Goal: Task Accomplishment & Management: Manage account settings

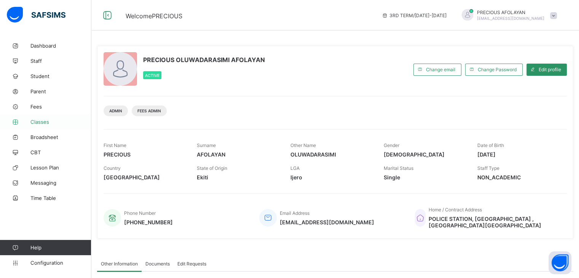
click at [56, 119] on span "Classes" at bounding box center [60, 122] width 61 height 6
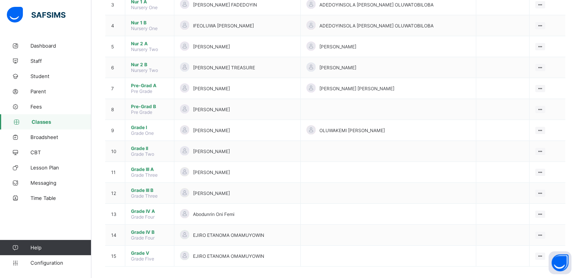
scroll to position [146, 0]
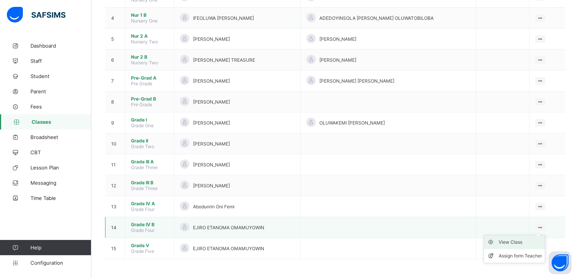
click at [524, 244] on div "View Class" at bounding box center [519, 242] width 43 height 8
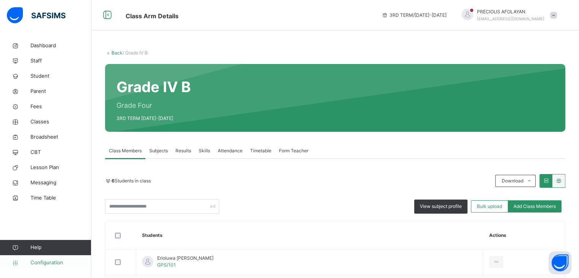
click at [65, 264] on span "Configuration" at bounding box center [60, 263] width 60 height 8
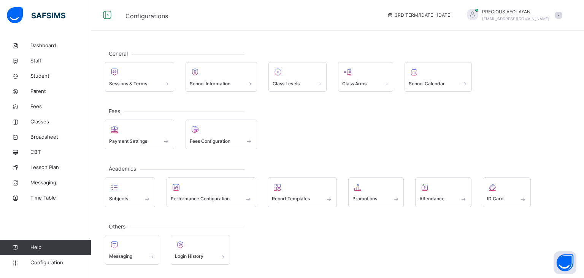
click at [128, 232] on div "Others Messaging Login History" at bounding box center [338, 245] width 466 height 38
click at [46, 261] on span "Configuration" at bounding box center [60, 263] width 60 height 8
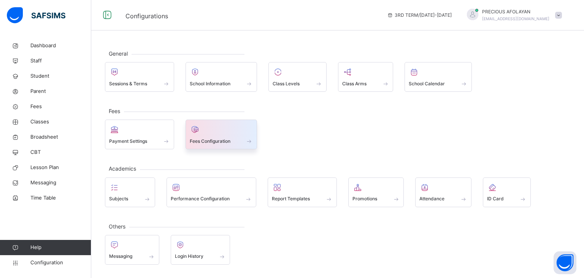
click at [219, 134] on div at bounding box center [222, 129] width 64 height 11
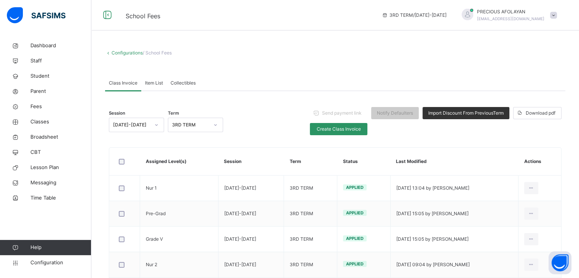
click at [355, 68] on span at bounding box center [335, 69] width 460 height 11
click at [67, 260] on span "Configuration" at bounding box center [60, 263] width 60 height 8
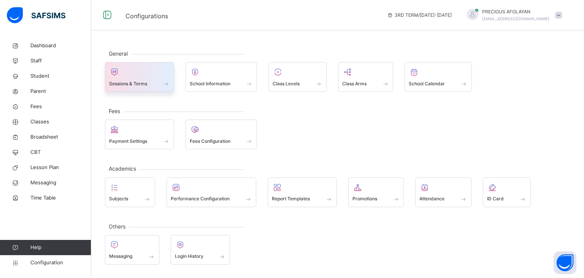
click at [160, 81] on div "Sessions & Terms" at bounding box center [139, 84] width 61 height 8
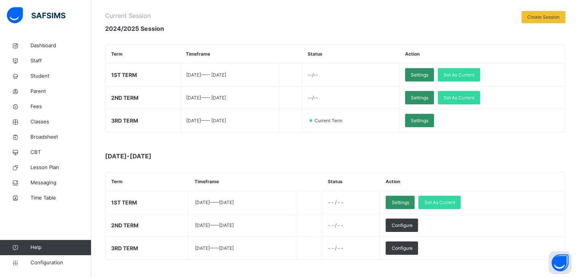
scroll to position [107, 0]
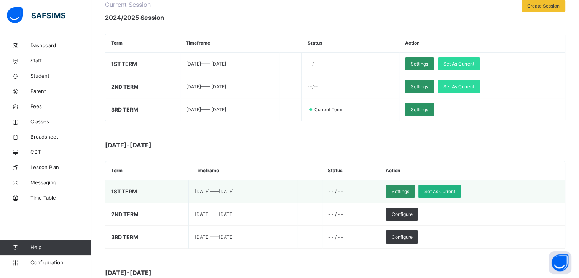
click at [455, 189] on span "Set As Current" at bounding box center [439, 191] width 31 height 7
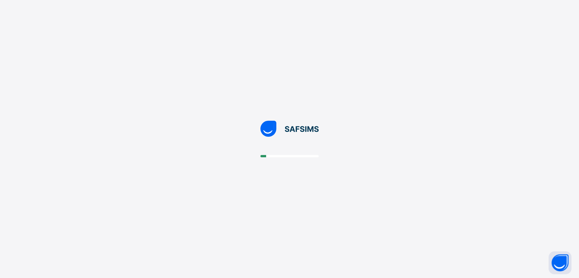
scroll to position [0, 0]
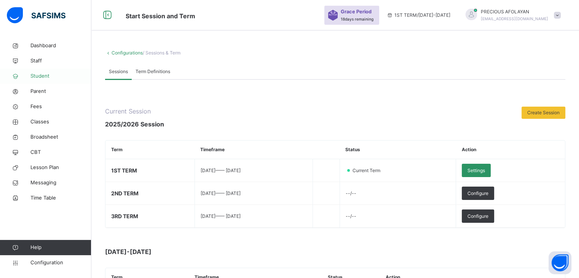
click at [54, 77] on span "Student" at bounding box center [60, 76] width 61 height 8
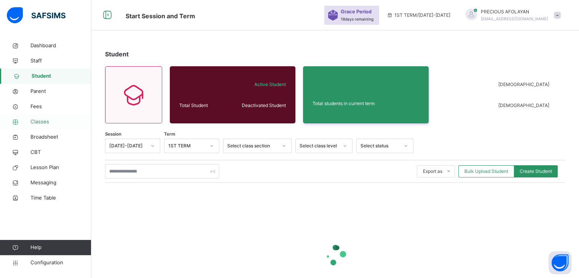
click at [50, 119] on span "Classes" at bounding box center [60, 122] width 61 height 8
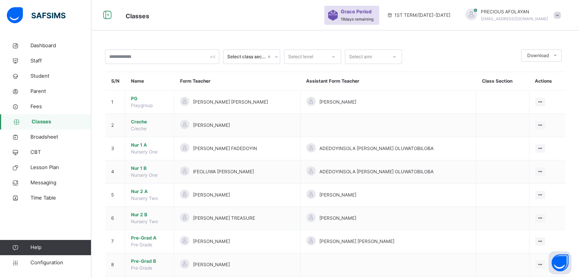
scroll to position [179, 0]
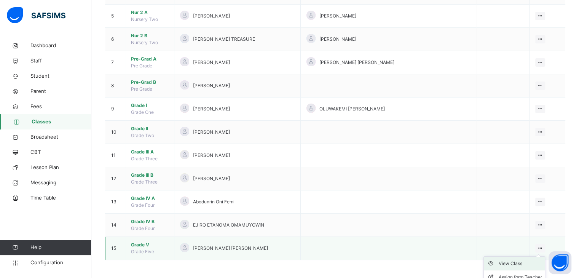
click at [535, 263] on div "View Class" at bounding box center [519, 263] width 43 height 8
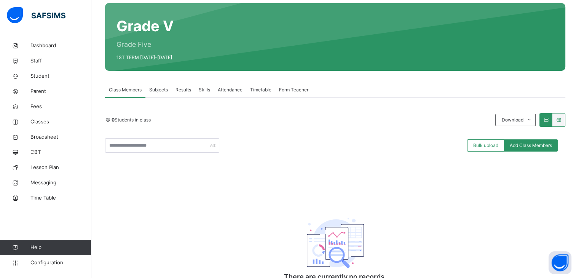
scroll to position [76, 0]
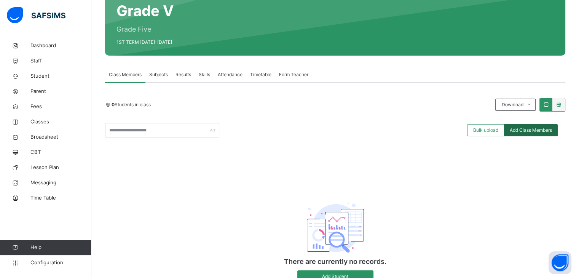
click at [539, 127] on span "Add Class Members" at bounding box center [530, 130] width 42 height 7
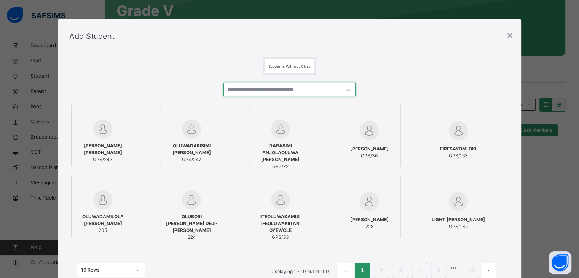
click at [282, 86] on input "text" at bounding box center [289, 89] width 132 height 13
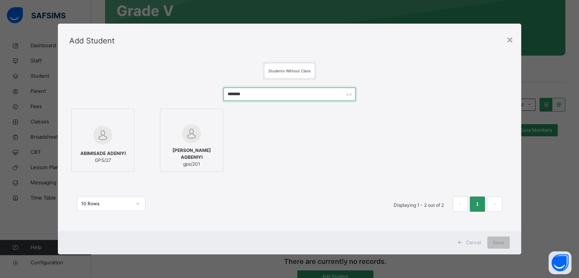
type input "*******"
click at [113, 158] on span "GPS/27" at bounding box center [102, 160] width 45 height 7
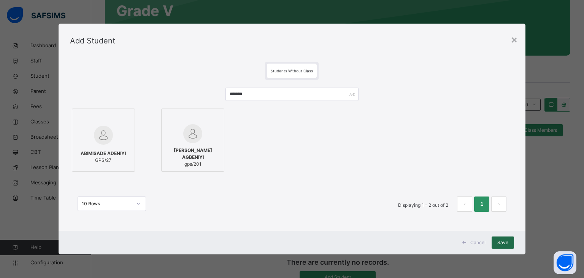
click at [505, 242] on span "Save" at bounding box center [503, 242] width 11 height 7
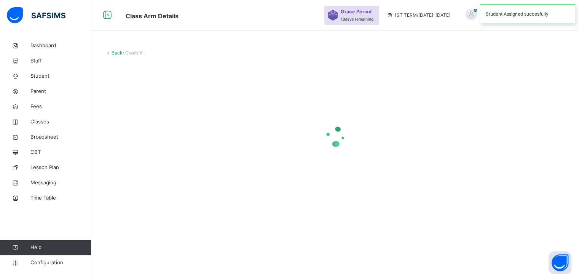
scroll to position [0, 0]
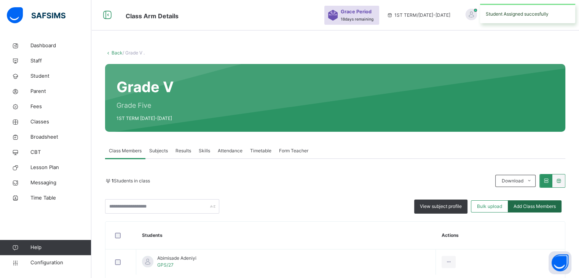
click at [542, 207] on span "Add Class Members" at bounding box center [534, 206] width 42 height 7
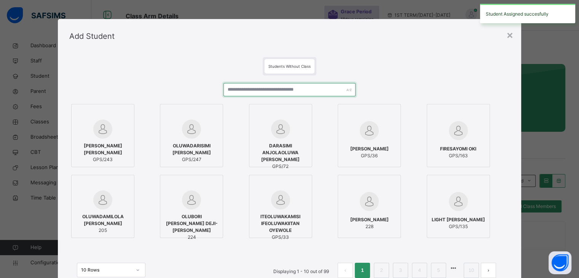
click at [321, 88] on input "text" at bounding box center [289, 89] width 132 height 13
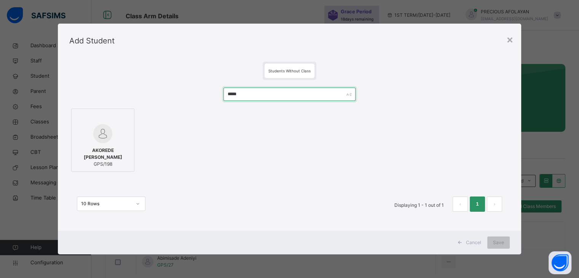
type input "*****"
click at [115, 150] on span "AKOREDE [PERSON_NAME]" at bounding box center [102, 154] width 55 height 14
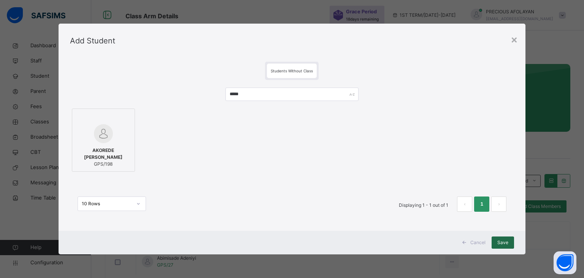
click at [508, 241] on span "Save" at bounding box center [503, 242] width 11 height 7
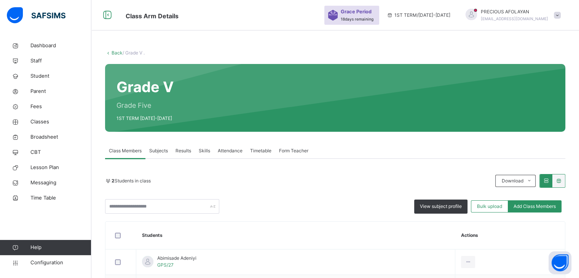
scroll to position [15, 0]
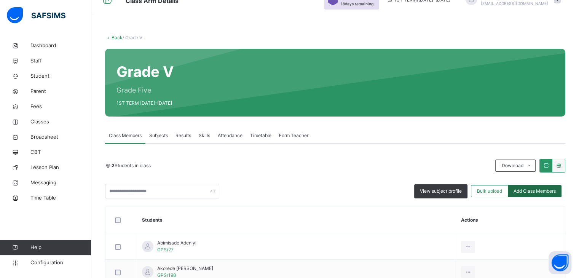
click at [545, 188] on span "Add Class Members" at bounding box center [534, 191] width 42 height 7
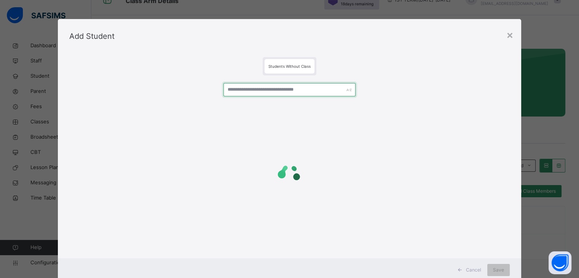
click at [318, 89] on input "text" at bounding box center [289, 89] width 132 height 13
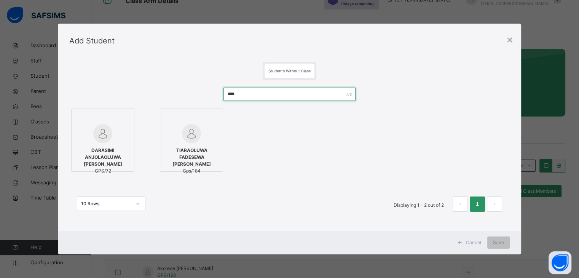
type input "****"
click at [126, 160] on span "DARASIMI ANJOLAOLUWA [PERSON_NAME]" at bounding box center [102, 157] width 55 height 21
click at [504, 241] on span "Save" at bounding box center [503, 242] width 11 height 7
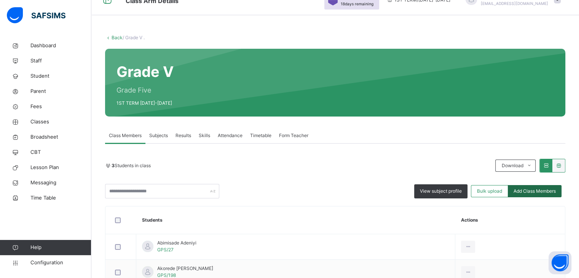
click at [544, 186] on div "Add Class Members" at bounding box center [535, 191] width 54 height 12
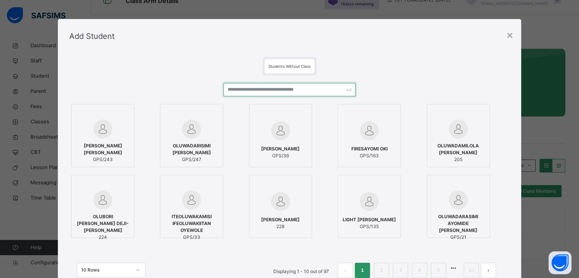
click at [325, 90] on input "text" at bounding box center [289, 89] width 132 height 13
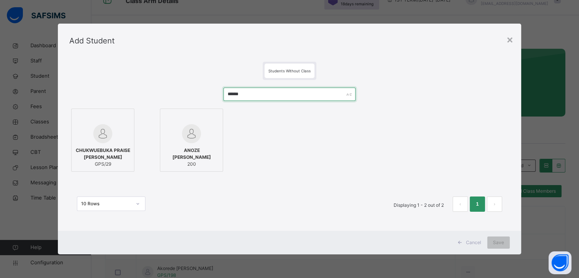
type input "******"
click at [111, 154] on span "CHUKWUEBUKA PRAISE [PERSON_NAME]" at bounding box center [102, 154] width 55 height 14
click at [505, 242] on span "Save" at bounding box center [503, 242] width 11 height 7
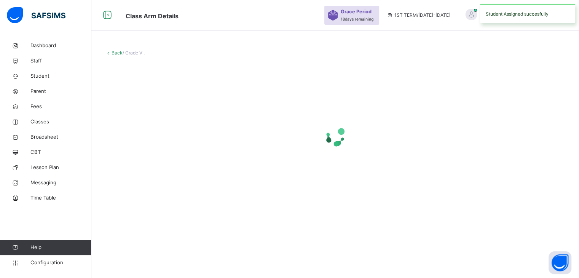
scroll to position [0, 0]
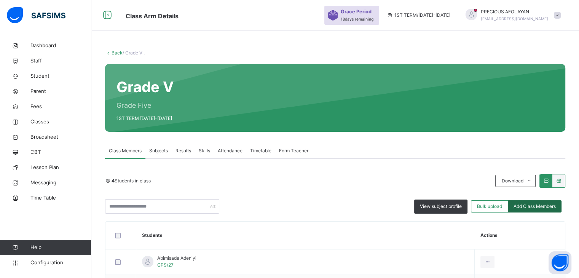
click at [540, 201] on div "Add Class Members" at bounding box center [535, 206] width 54 height 12
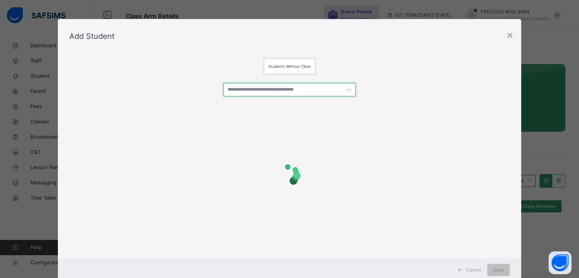
click at [329, 90] on input "text" at bounding box center [289, 89] width 132 height 13
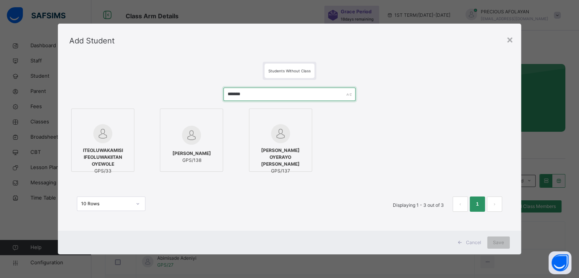
type input "*******"
click at [116, 145] on div "ITEOLUWAKAMISI IFEOLUWAKIITAN OYEWOLE GPS/33" at bounding box center [102, 160] width 55 height 35
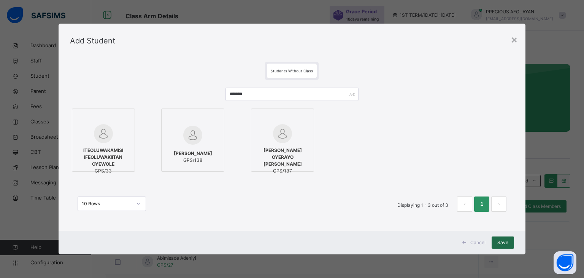
click at [500, 240] on span "Save" at bounding box center [503, 242] width 11 height 7
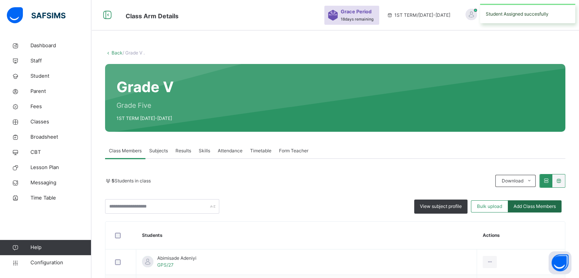
click at [538, 202] on div "Add Class Members" at bounding box center [535, 206] width 54 height 12
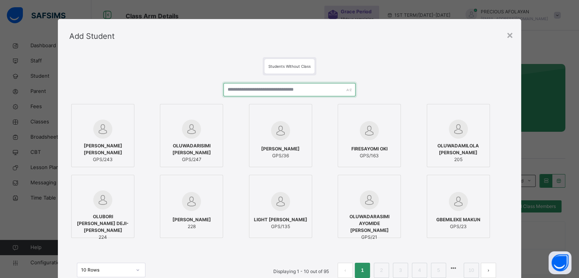
click at [316, 91] on input "text" at bounding box center [289, 89] width 132 height 13
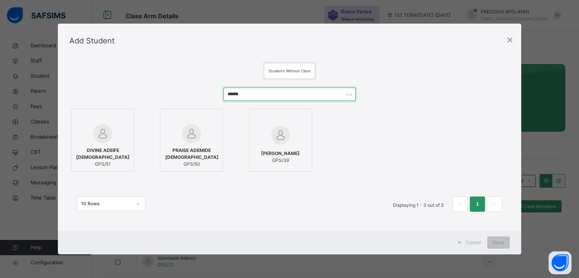
type input "******"
click at [215, 158] on span "PRAISE ADEMIDE [DEMOGRAPHIC_DATA]" at bounding box center [191, 154] width 55 height 14
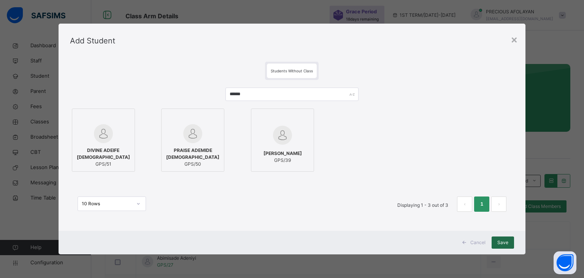
click at [502, 239] on span "Save" at bounding box center [503, 242] width 11 height 7
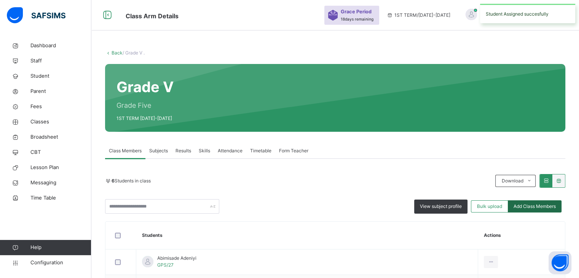
click at [539, 205] on span "Add Class Members" at bounding box center [534, 206] width 42 height 7
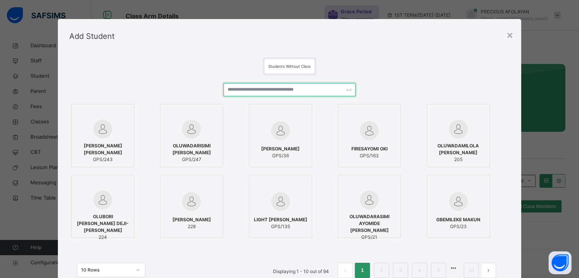
click at [313, 89] on input "text" at bounding box center [289, 89] width 132 height 13
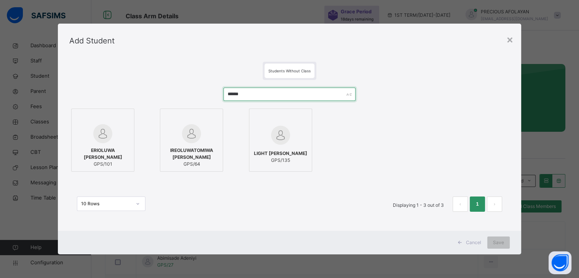
type input "******"
click at [128, 151] on label "ERIOLUWA [PERSON_NAME] GPS/101" at bounding box center [102, 139] width 63 height 63
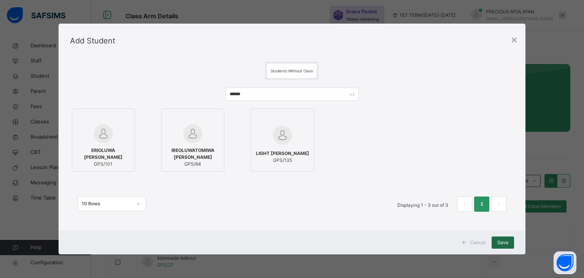
click at [505, 244] on span "Save" at bounding box center [503, 242] width 11 height 7
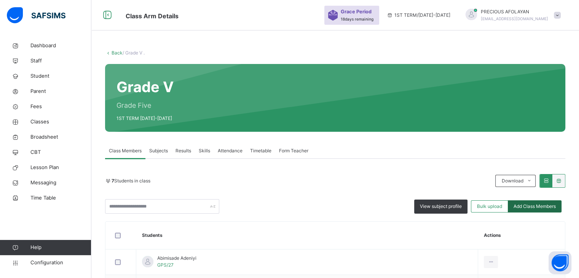
click at [543, 203] on span "Add Class Members" at bounding box center [534, 206] width 42 height 7
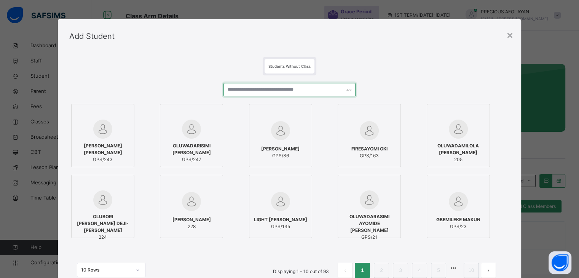
click at [312, 91] on input "text" at bounding box center [289, 89] width 132 height 13
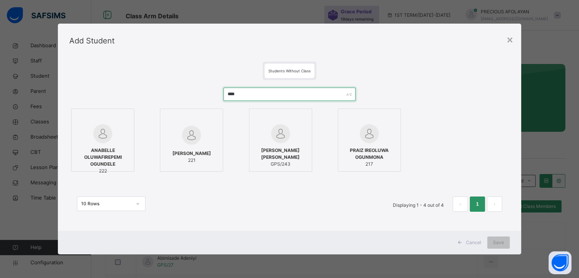
type input "****"
click at [115, 149] on span "ANABELLE OLUWAFIREPEMI OGUNDELE" at bounding box center [102, 157] width 55 height 21
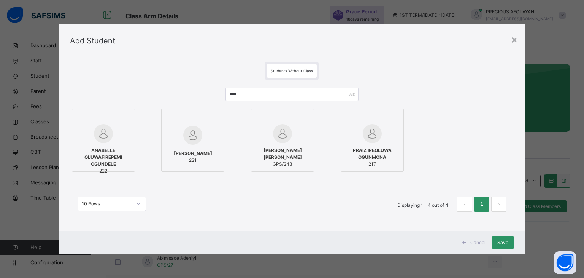
click at [201, 150] on span "[PERSON_NAME]" at bounding box center [193, 153] width 38 height 7
click at [118, 153] on span "ANABELLE OLUWAFIREPEMI OGUNDELE" at bounding box center [103, 157] width 55 height 21
click at [508, 242] on span "Save" at bounding box center [503, 242] width 11 height 7
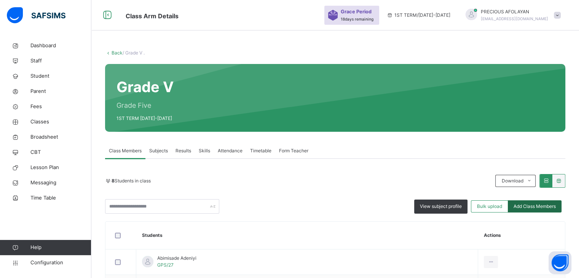
click at [539, 205] on span "Add Class Members" at bounding box center [534, 206] width 42 height 7
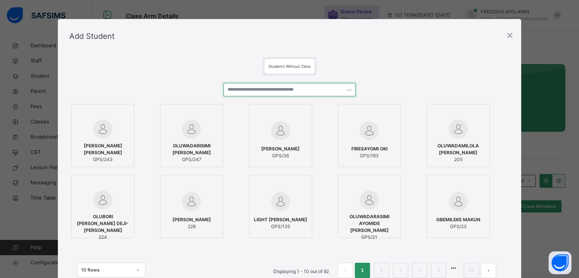
click at [312, 88] on input "text" at bounding box center [289, 89] width 132 height 13
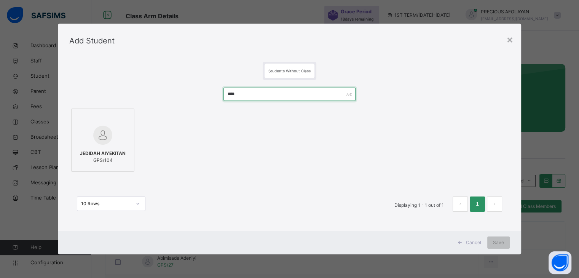
type input "****"
click at [121, 143] on div at bounding box center [102, 135] width 55 height 22
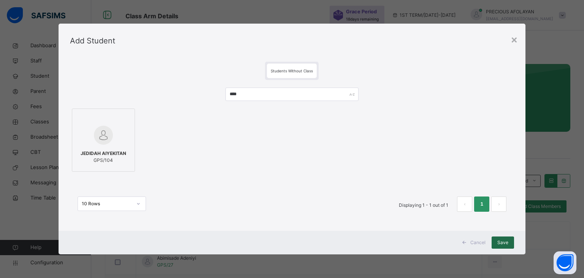
click at [502, 244] on span "Save" at bounding box center [503, 242] width 11 height 7
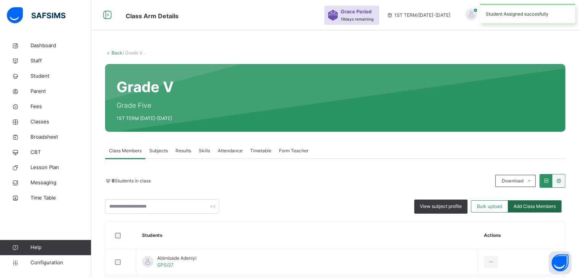
click at [537, 203] on span "Add Class Members" at bounding box center [534, 206] width 42 height 7
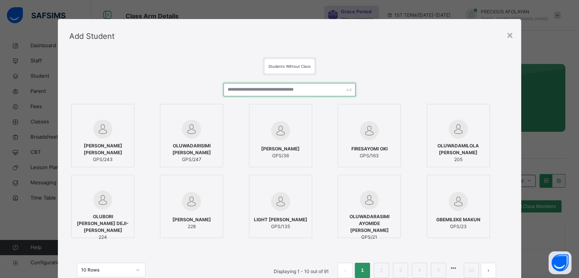
click at [320, 89] on input "text" at bounding box center [289, 89] width 132 height 13
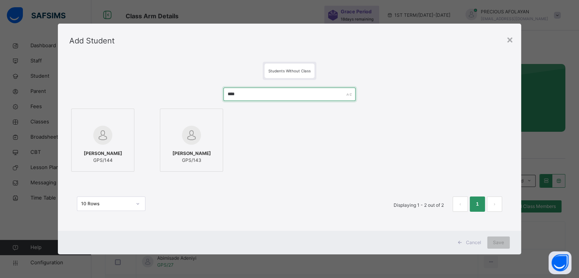
type input "****"
click at [122, 164] on span "GPS/144" at bounding box center [103, 160] width 38 height 7
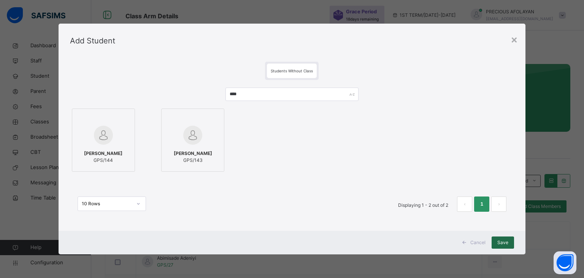
click at [505, 241] on span "Save" at bounding box center [503, 242] width 11 height 7
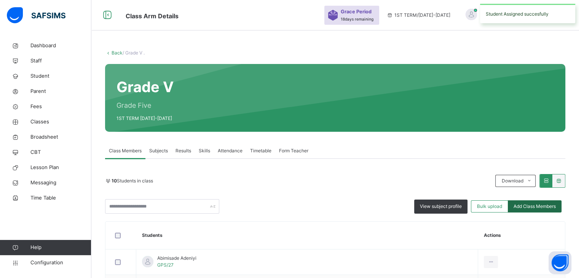
click at [542, 203] on span "Add Class Members" at bounding box center [534, 206] width 42 height 7
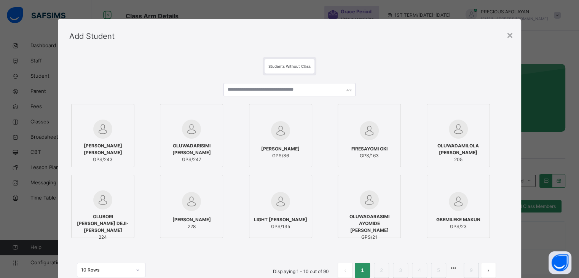
click at [323, 80] on div "SAMSON FIYINFOLUWA [PERSON_NAME] GPS/243 OLUWADARISIMI [PERSON_NAME] GPS/247 [P…" at bounding box center [289, 184] width 440 height 218
click at [323, 89] on input "text" at bounding box center [289, 89] width 132 height 13
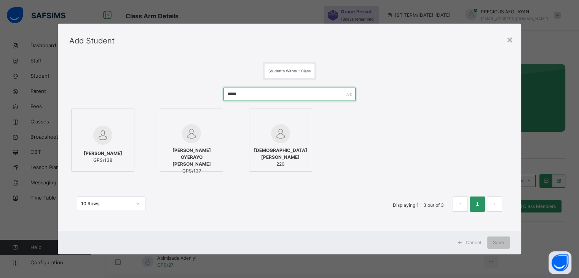
type input "*****"
click at [213, 167] on span "GPS/137" at bounding box center [191, 170] width 55 height 7
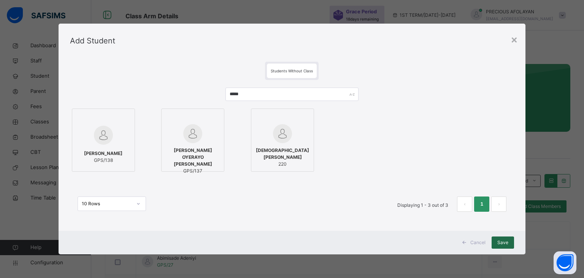
click at [504, 237] on div "Save" at bounding box center [503, 242] width 22 height 12
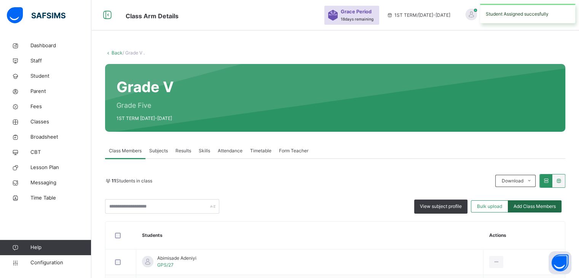
click at [532, 204] on span "Add Class Members" at bounding box center [534, 206] width 42 height 7
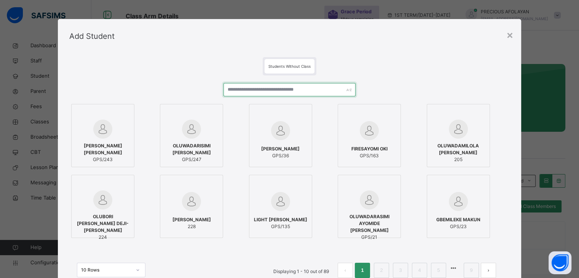
click at [326, 87] on input "text" at bounding box center [289, 89] width 132 height 13
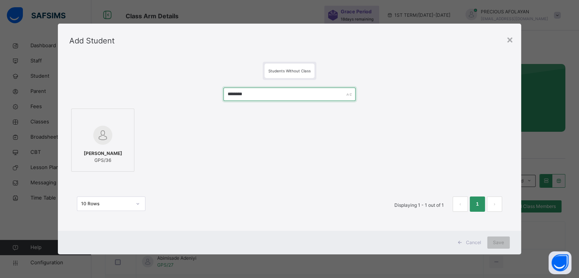
type input "********"
click at [122, 153] on span "[PERSON_NAME]" at bounding box center [103, 153] width 38 height 7
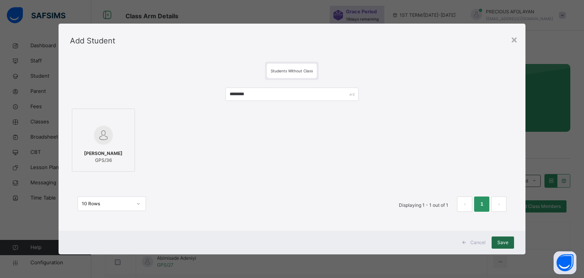
click at [503, 239] on span "Save" at bounding box center [503, 242] width 11 height 7
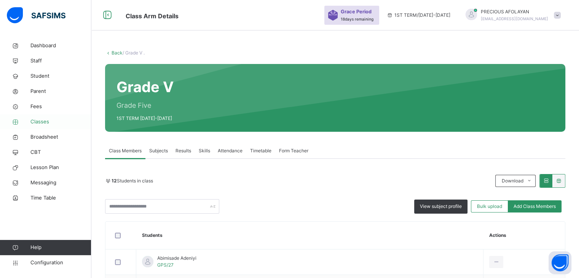
click at [54, 121] on span "Classes" at bounding box center [60, 122] width 61 height 8
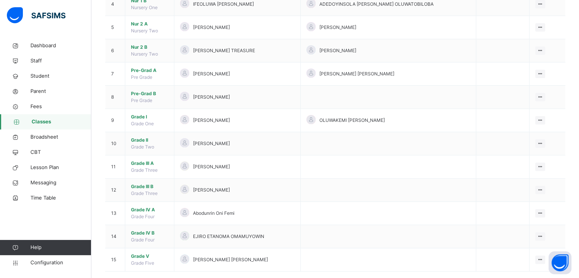
scroll to position [179, 0]
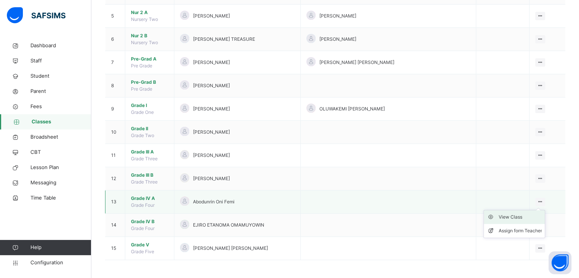
click at [538, 217] on div "View Class" at bounding box center [519, 217] width 43 height 8
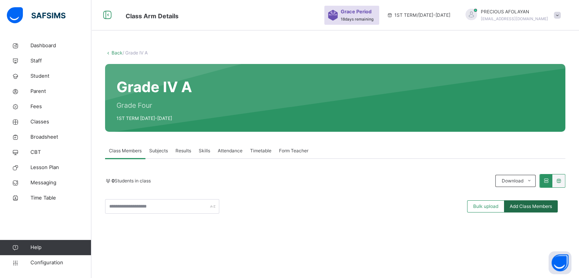
click at [538, 207] on span "Add Class Members" at bounding box center [530, 206] width 42 height 7
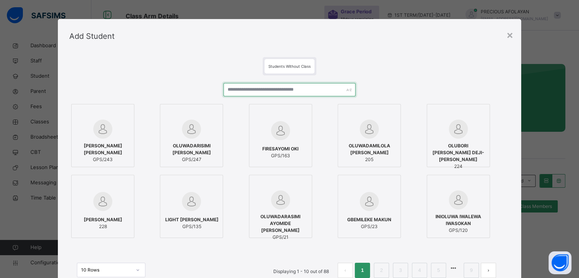
click at [322, 86] on input "text" at bounding box center [289, 89] width 132 height 13
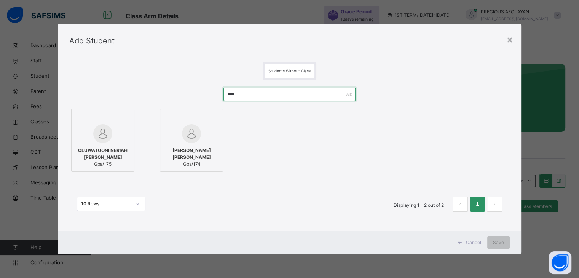
type input "****"
click at [196, 151] on span "[PERSON_NAME] [PERSON_NAME]" at bounding box center [191, 154] width 55 height 14
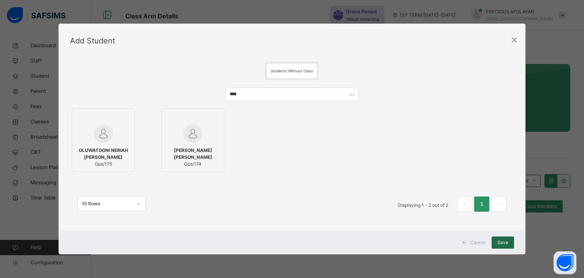
click at [504, 242] on span "Save" at bounding box center [503, 242] width 11 height 7
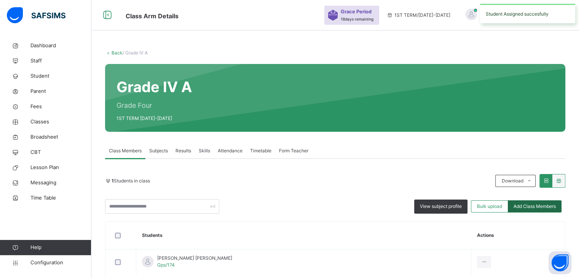
click at [526, 203] on span "Add Class Members" at bounding box center [534, 206] width 42 height 7
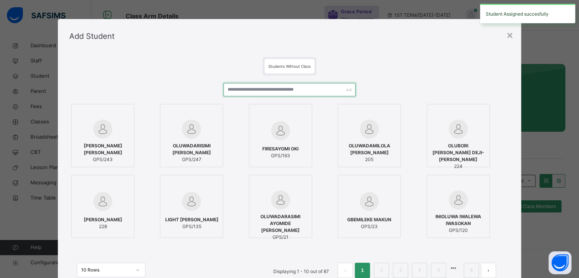
click at [322, 86] on input "text" at bounding box center [289, 89] width 132 height 13
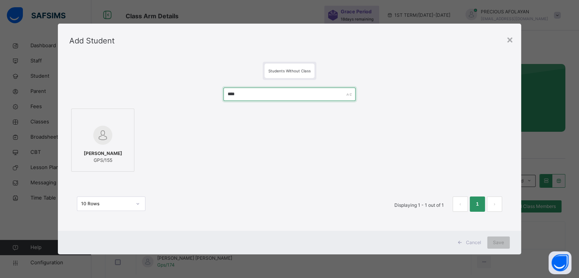
type input "****"
click at [121, 158] on div "FOLAKEMI JOHN GPS/155" at bounding box center [102, 156] width 55 height 21
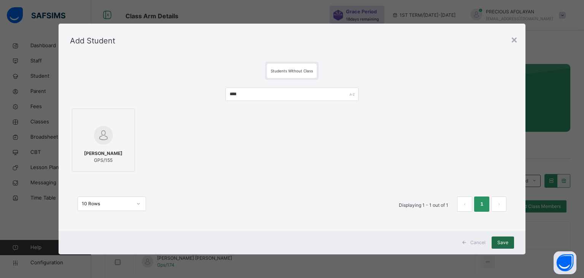
click at [505, 241] on span "Save" at bounding box center [503, 242] width 11 height 7
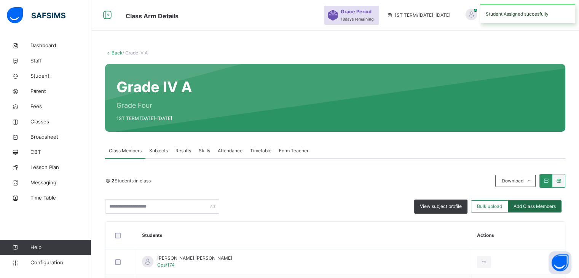
click at [546, 204] on span "Add Class Members" at bounding box center [534, 206] width 42 height 7
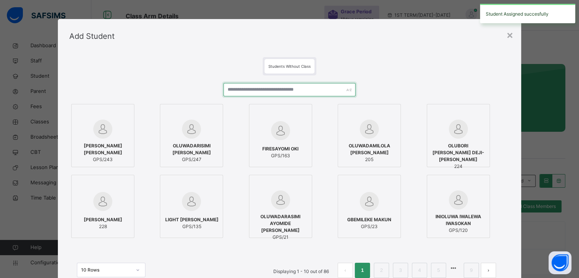
click at [328, 88] on input "text" at bounding box center [289, 89] width 132 height 13
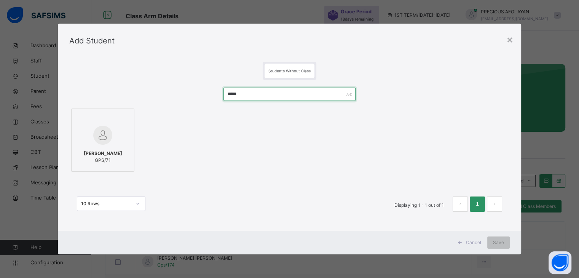
type input "*****"
click at [117, 150] on span "[PERSON_NAME]" at bounding box center [103, 153] width 38 height 7
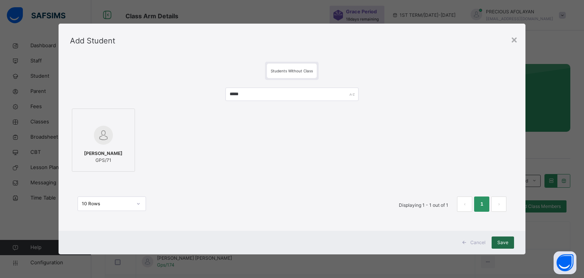
click at [497, 238] on div "Save" at bounding box center [503, 242] width 22 height 12
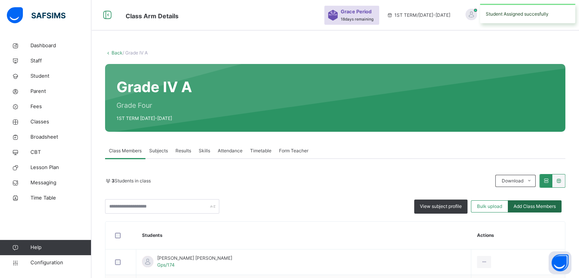
click at [536, 205] on span "Add Class Members" at bounding box center [534, 206] width 42 height 7
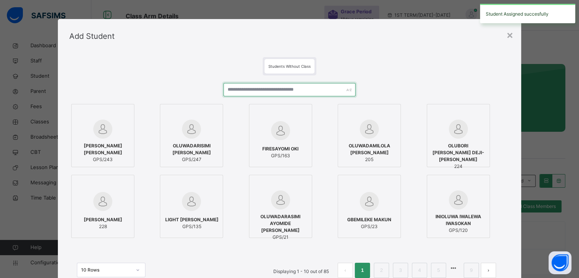
click at [322, 92] on input "text" at bounding box center [289, 89] width 132 height 13
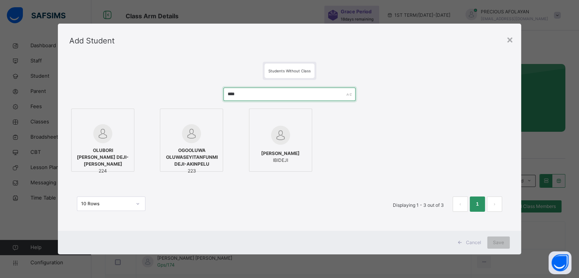
type input "****"
click at [120, 147] on span "OLUBORI [PERSON_NAME] DEJI-[PERSON_NAME]" at bounding box center [102, 157] width 55 height 21
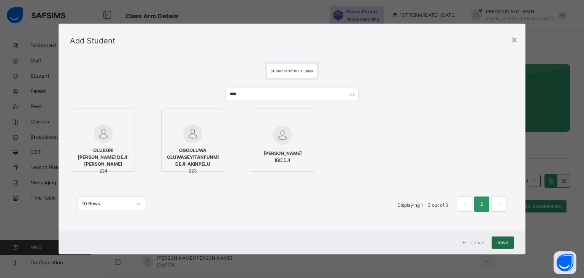
click at [503, 236] on div "Save" at bounding box center [503, 242] width 22 height 12
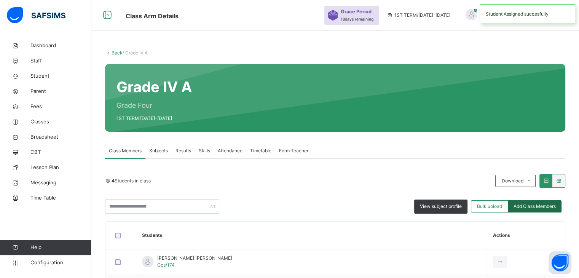
click at [548, 206] on span "Add Class Members" at bounding box center [534, 206] width 42 height 7
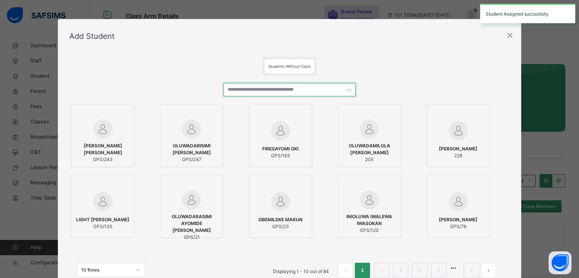
click at [336, 89] on input "text" at bounding box center [289, 89] width 132 height 13
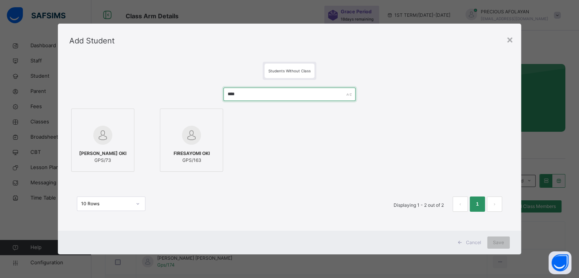
type input "****"
click at [119, 150] on span "[PERSON_NAME] OKI" at bounding box center [102, 153] width 47 height 7
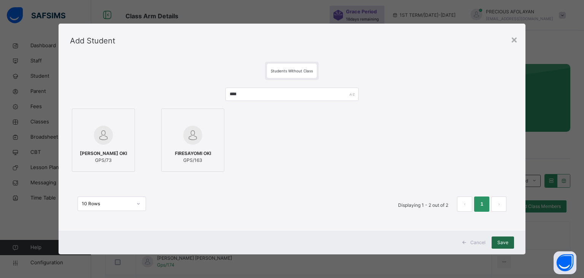
click at [502, 242] on span "Save" at bounding box center [503, 242] width 11 height 7
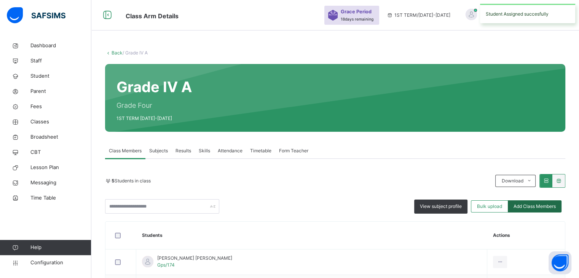
click at [543, 201] on div "Add Class Members" at bounding box center [535, 206] width 54 height 12
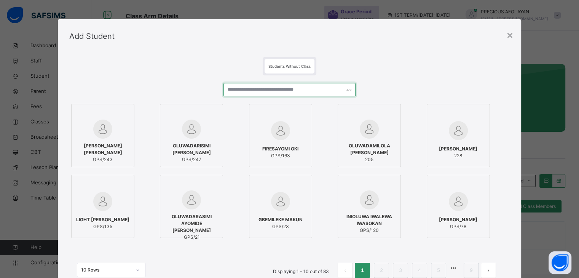
click at [301, 88] on input "text" at bounding box center [289, 89] width 132 height 13
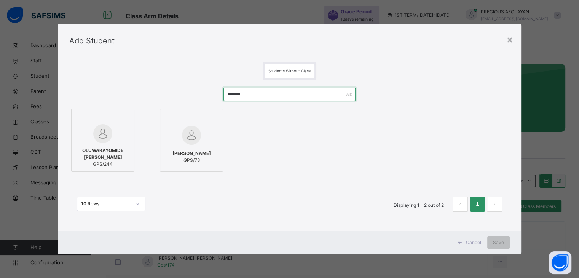
type input "*******"
click at [122, 159] on span "OLUWAKAYOMIDE [PERSON_NAME]" at bounding box center [102, 154] width 55 height 14
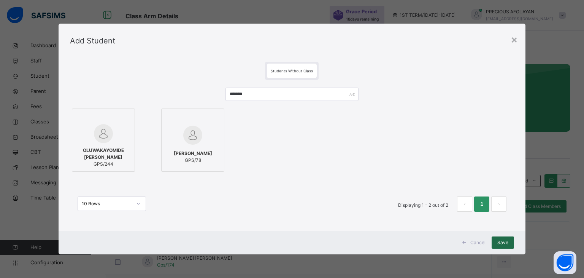
click at [505, 240] on span "Save" at bounding box center [503, 242] width 11 height 7
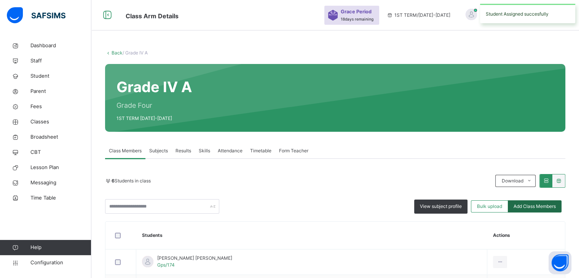
click at [540, 207] on span "Add Class Members" at bounding box center [534, 206] width 42 height 7
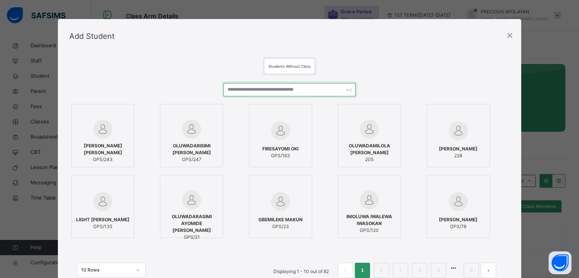
click at [327, 89] on input "text" at bounding box center [289, 89] width 132 height 13
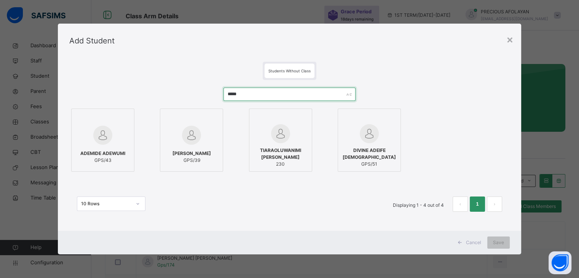
type input "*****"
click at [202, 148] on div "[PERSON_NAME] GPS/39" at bounding box center [191, 156] width 55 height 21
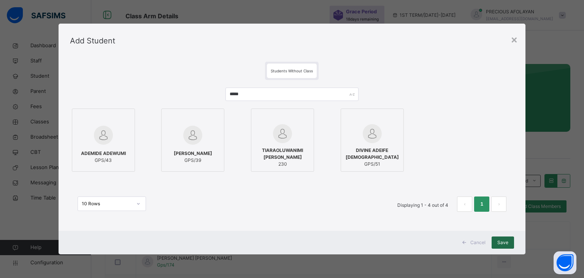
click at [503, 242] on span "Save" at bounding box center [503, 242] width 11 height 7
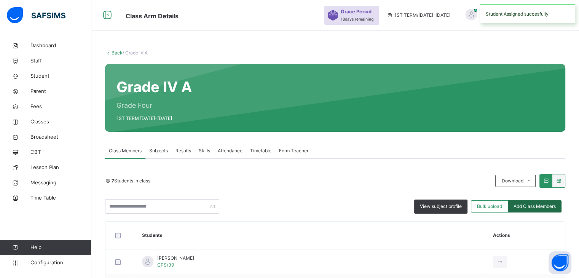
click at [540, 206] on span "Add Class Members" at bounding box center [534, 206] width 42 height 7
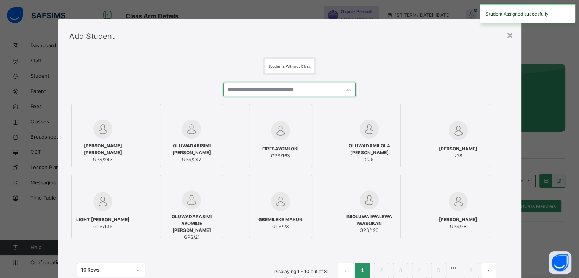
click at [321, 89] on input "text" at bounding box center [289, 89] width 132 height 13
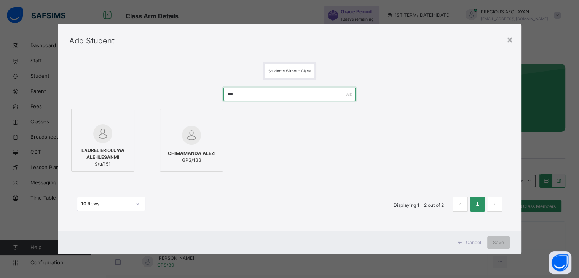
type input "***"
click at [212, 142] on div at bounding box center [191, 135] width 55 height 22
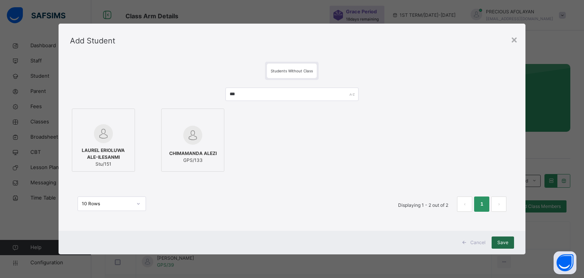
click at [508, 243] on span "Save" at bounding box center [503, 242] width 11 height 7
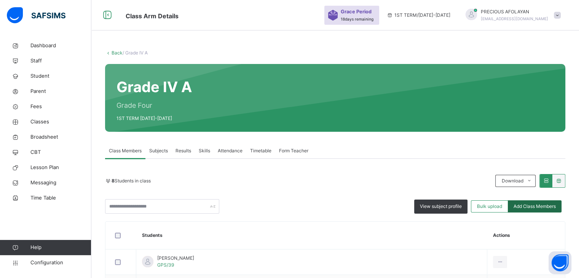
click at [542, 208] on span "Add Class Members" at bounding box center [534, 206] width 42 height 7
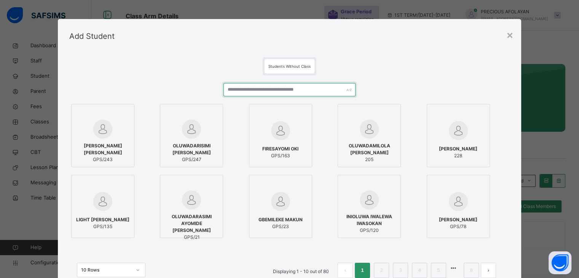
click at [315, 87] on input "text" at bounding box center [289, 89] width 132 height 13
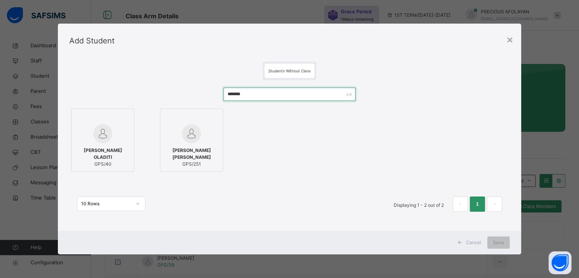
type input "*******"
click at [122, 161] on span "GPS/40" at bounding box center [102, 164] width 55 height 7
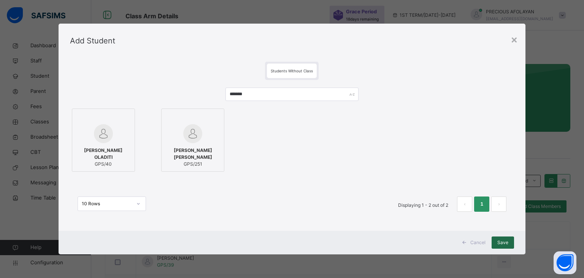
click at [506, 240] on span "Save" at bounding box center [503, 242] width 11 height 7
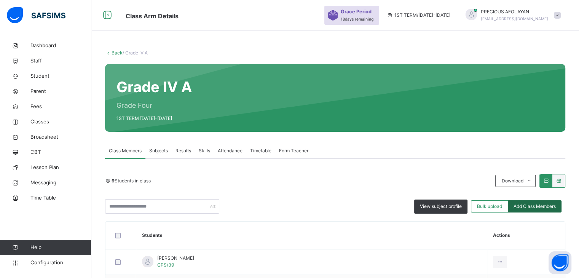
click at [535, 205] on span "Add Class Members" at bounding box center [534, 206] width 42 height 7
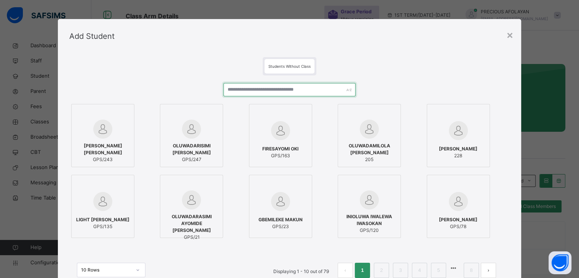
click at [322, 88] on input "text" at bounding box center [289, 89] width 132 height 13
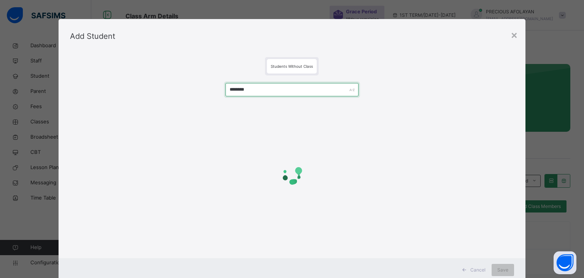
type input "*********"
